Goal: Information Seeking & Learning: Find specific fact

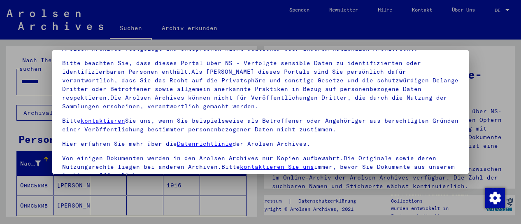
scroll to position [63, 0]
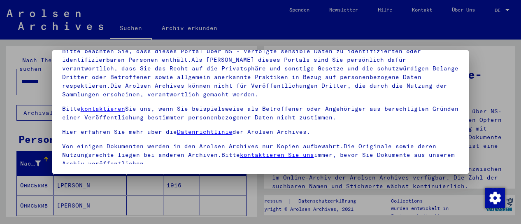
click at [246, 203] on div at bounding box center [260, 112] width 521 height 224
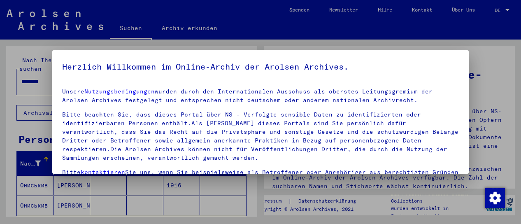
drag, startPoint x: 425, startPoint y: 80, endPoint x: 256, endPoint y: 196, distance: 204.8
click at [256, 196] on div at bounding box center [260, 112] width 521 height 224
click at [24, 121] on div at bounding box center [260, 112] width 521 height 224
drag, startPoint x: 230, startPoint y: 97, endPoint x: 181, endPoint y: 75, distance: 53.2
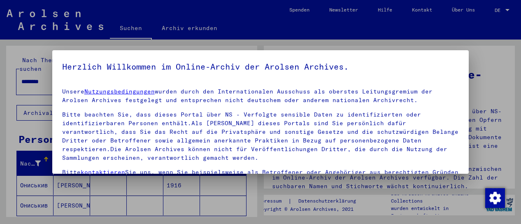
click at [181, 75] on yv-its-agree-protection-component "Herzlich Willkommen im Online-Archiv der Arolsen Archives. Unsere Nutzungsbedin…" at bounding box center [260, 143] width 397 height 167
click at [129, 91] on link "Nutzungsbedingungen" at bounding box center [119, 91] width 70 height 7
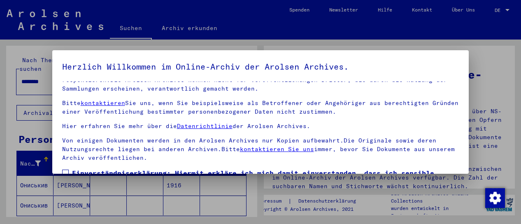
scroll to position [63, 0]
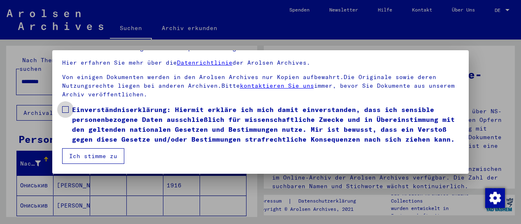
click at [68, 106] on span at bounding box center [65, 109] width 7 height 7
click at [95, 157] on button "Ich stimme zu" at bounding box center [93, 156] width 62 height 16
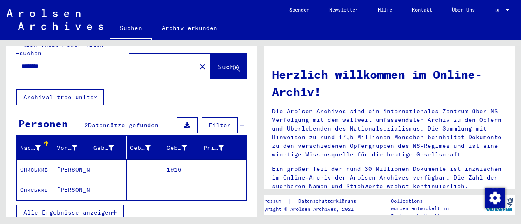
scroll to position [0, 0]
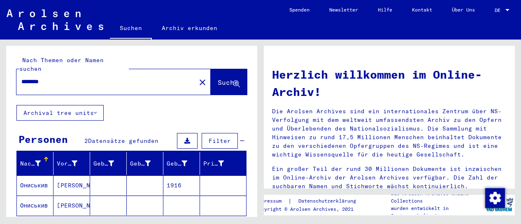
click at [69, 77] on input "********" at bounding box center [103, 81] width 165 height 9
type input "*"
click at [48, 77] on input "***" at bounding box center [103, 81] width 165 height 9
type input "*"
